Goal: Task Accomplishment & Management: Complete application form

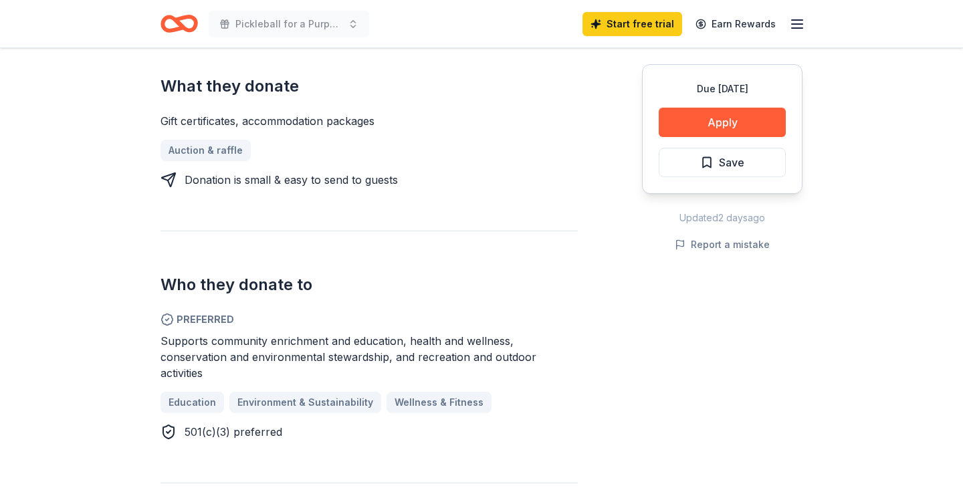
scroll to position [540, 0]
click at [197, 140] on link "Auction & raffle" at bounding box center [211, 150] width 101 height 21
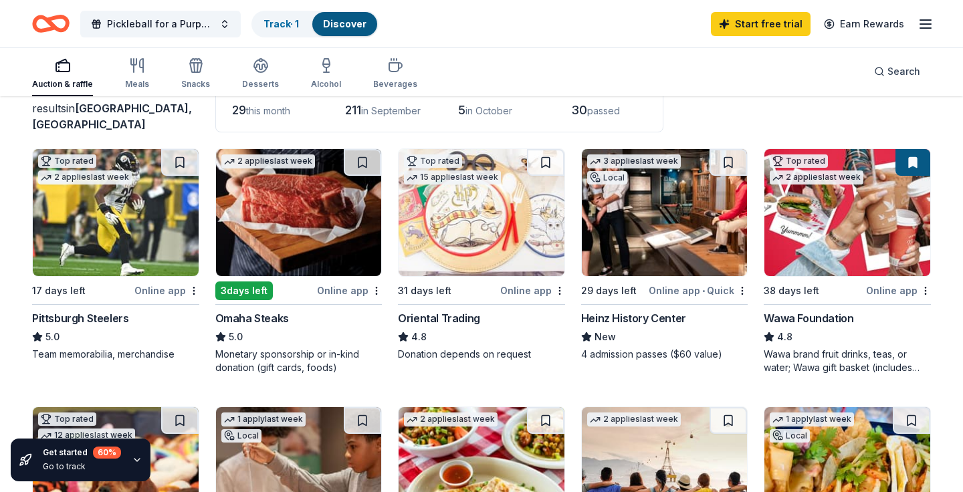
scroll to position [96, 0]
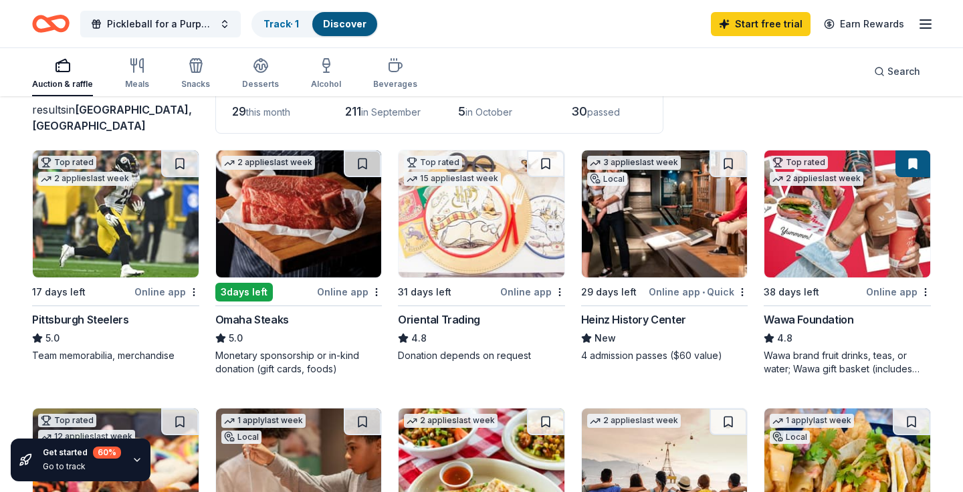
click at [172, 292] on div "Online app" at bounding box center [166, 292] width 65 height 17
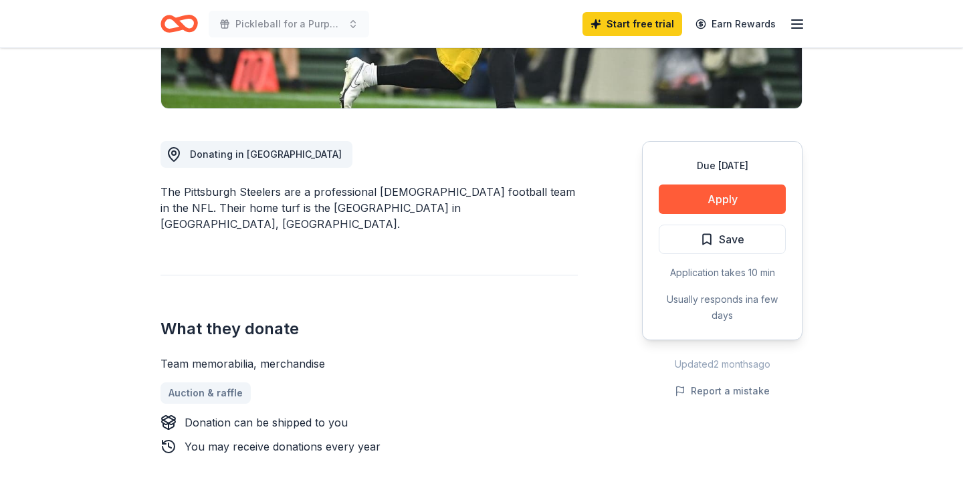
scroll to position [297, 0]
click at [703, 198] on button "Apply" at bounding box center [722, 199] width 127 height 29
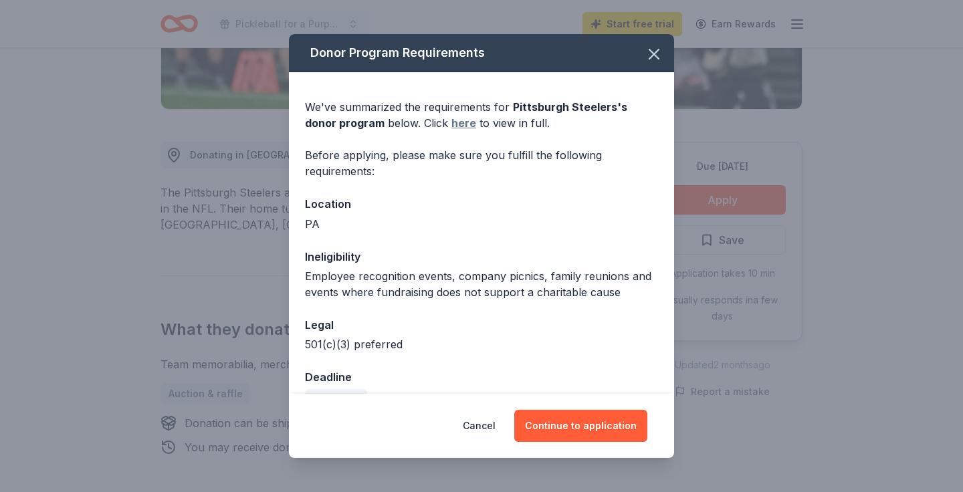
click at [451, 123] on link "here" at bounding box center [463, 123] width 25 height 16
